Goal: Contribute content: Contribute content

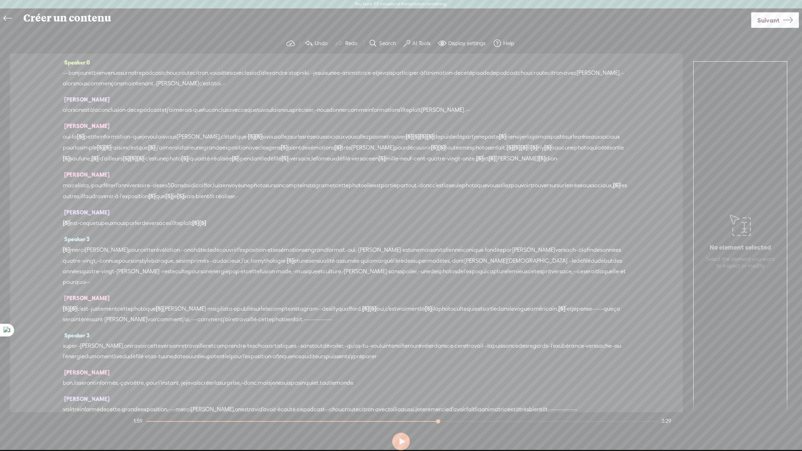
scroll to position [110, 0]
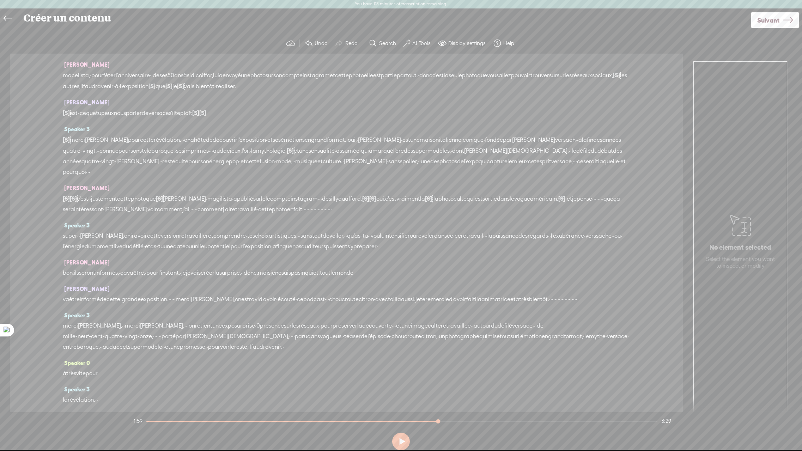
click at [306, 215] on span "·" at bounding box center [305, 209] width 1 height 11
click at [332, 215] on span "·" at bounding box center [330, 209] width 1 height 11
click at [306, 215] on span "·" at bounding box center [305, 209] width 1 height 11
click at [330, 215] on span "·" at bounding box center [329, 209] width 1 height 11
click at [550, 305] on span "·" at bounding box center [550, 299] width 1 height 11
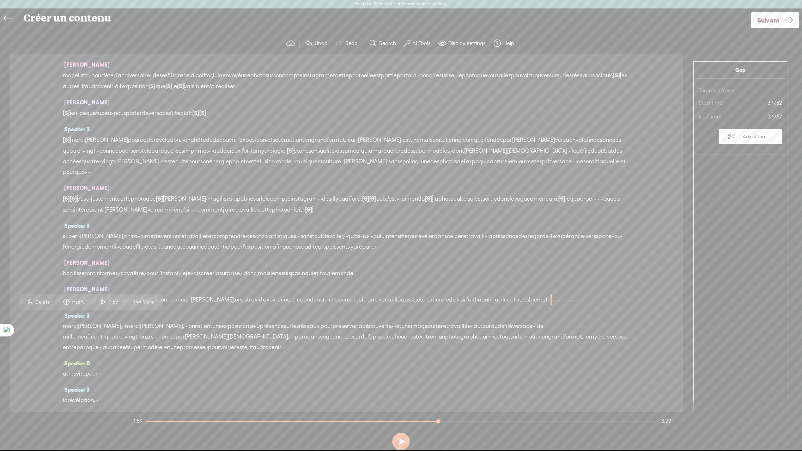
click at [576, 305] on span "·" at bounding box center [576, 299] width 1 height 11
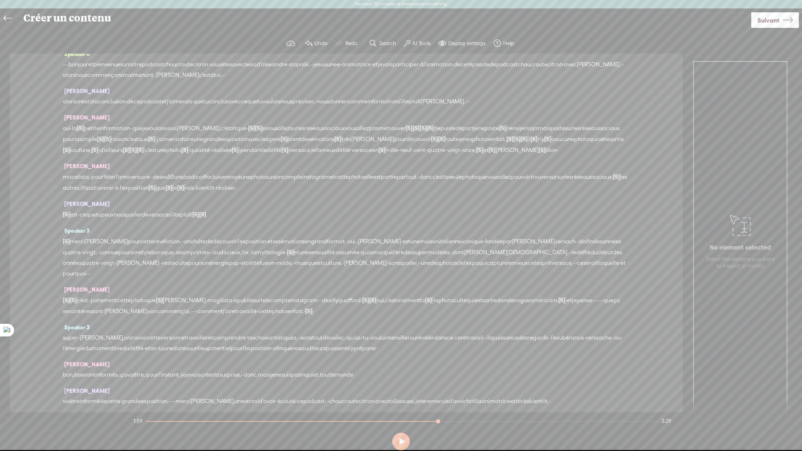
scroll to position [0, 0]
